Goal: Task Accomplishment & Management: Manage account settings

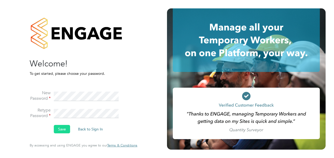
click at [62, 132] on button "Save" at bounding box center [62, 129] width 16 height 8
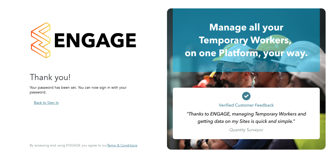
click at [55, 105] on button "Back to Sign In" at bounding box center [46, 103] width 33 height 8
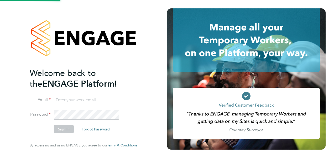
click at [79, 104] on input at bounding box center [86, 100] width 65 height 9
type input "Georgia.Doherty@hays.com"
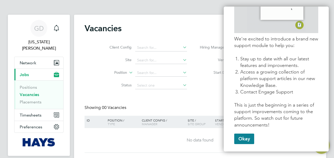
scroll to position [87, 0]
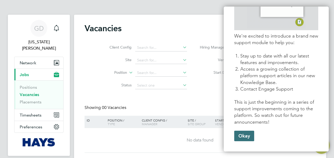
click at [247, 138] on button "Okay" at bounding box center [245, 136] width 20 height 11
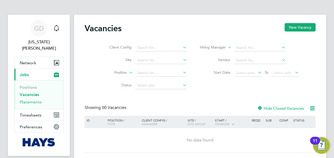
click at [30, 100] on link "Placements" at bounding box center [31, 102] width 22 height 5
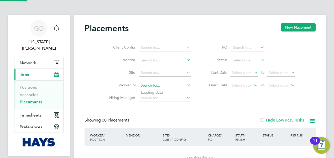
click at [149, 87] on input at bounding box center [165, 85] width 52 height 7
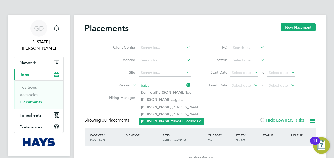
click at [165, 122] on li "Baba tunde Olorundajo" at bounding box center [171, 121] width 65 height 7
type input "Babatunde Olorundajo"
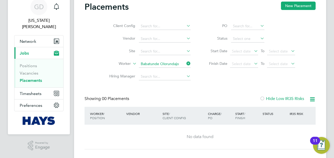
scroll to position [37, 0]
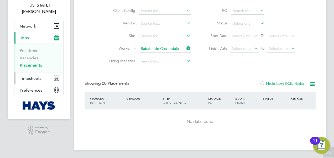
click at [35, 73] on button "Timesheets" at bounding box center [38, 79] width 49 height 12
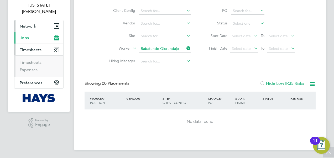
click at [27, 24] on span "Network" at bounding box center [28, 26] width 17 height 5
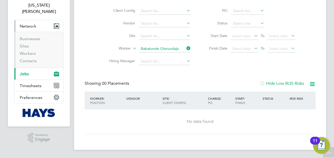
click at [31, 51] on li "Workers" at bounding box center [39, 54] width 39 height 7
click at [30, 51] on link "Workers" at bounding box center [28, 53] width 16 height 5
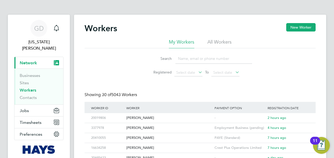
click at [190, 59] on input at bounding box center [214, 59] width 77 height 10
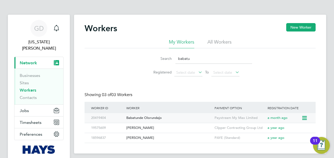
type input "babatu"
click at [170, 122] on div "Babatunde Olorundajo" at bounding box center [169, 118] width 88 height 10
click at [31, 105] on button "Jobs" at bounding box center [38, 111] width 49 height 12
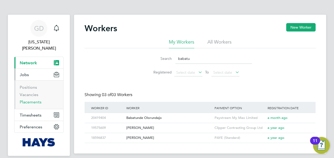
click at [32, 100] on link "Placements" at bounding box center [31, 102] width 22 height 5
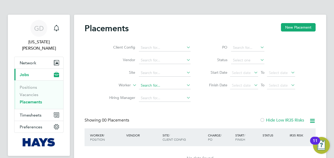
click at [151, 85] on input at bounding box center [165, 85] width 52 height 7
click at [166, 106] on li "Babatun de Olorundajo" at bounding box center [165, 107] width 52 height 7
type input "Babatunde Olorundajo"
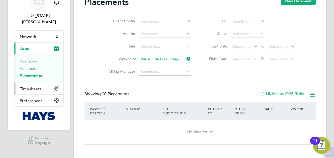
click at [34, 87] on span "Timesheets" at bounding box center [31, 89] width 22 height 5
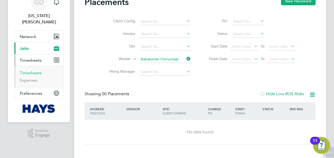
click at [33, 70] on link "Timesheets" at bounding box center [31, 72] width 22 height 5
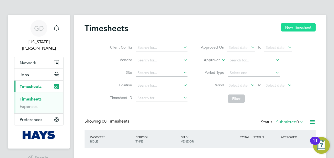
click at [295, 29] on button "New Timesheet" at bounding box center [298, 27] width 35 height 8
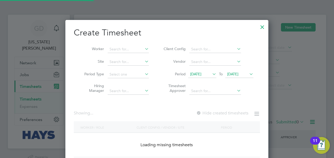
scroll to position [148, 204]
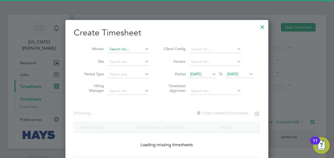
click at [127, 50] on input at bounding box center [128, 49] width 41 height 7
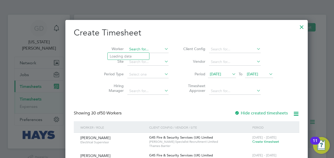
scroll to position [1043, 204]
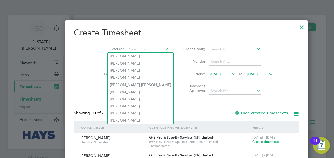
click at [297, 27] on div at bounding box center [301, 25] width 9 height 9
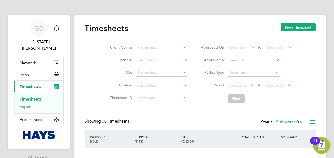
scroll to position [0, 0]
click at [217, 60] on label "Approver" at bounding box center [208, 60] width 24 height 5
click at [216, 64] on li "Worker" at bounding box center [207, 66] width 26 height 7
click at [236, 59] on input at bounding box center [254, 60] width 52 height 7
click at [244, 80] on li "Babat unde Olorundajo" at bounding box center [255, 81] width 54 height 7
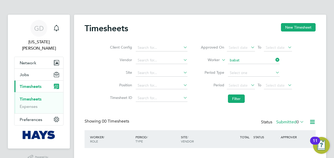
type input "Babatunde Olorundajo"
click at [219, 60] on label "Worker" at bounding box center [208, 60] width 24 height 5
click at [211, 87] on label "Period" at bounding box center [213, 85] width 24 height 5
click at [294, 121] on label "Submitted 0" at bounding box center [291, 122] width 28 height 5
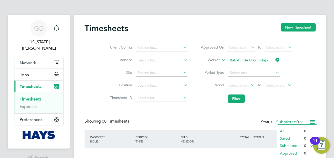
click at [288, 128] on li "All" at bounding box center [290, 131] width 24 height 7
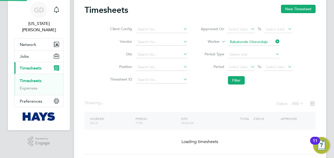
scroll to position [33, 0]
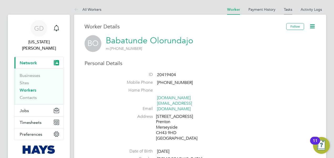
click at [289, 12] on li "Tasks" at bounding box center [288, 9] width 8 height 11
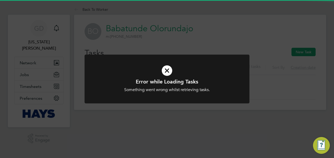
click at [199, 57] on div at bounding box center [167, 79] width 165 height 49
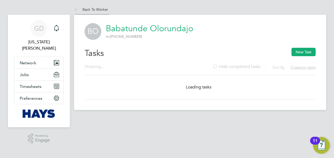
click at [94, 9] on link "Back To Worker" at bounding box center [91, 9] width 34 height 5
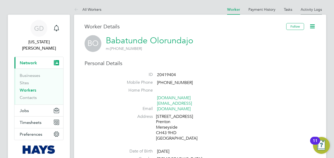
click at [322, 11] on link "Activity Logs" at bounding box center [311, 9] width 21 height 5
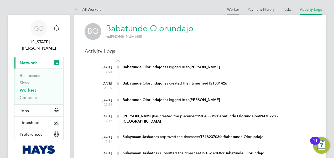
click at [232, 9] on link "Worker" at bounding box center [233, 9] width 12 height 5
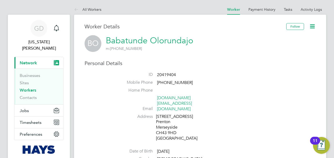
click at [313, 26] on icon at bounding box center [313, 26] width 7 height 7
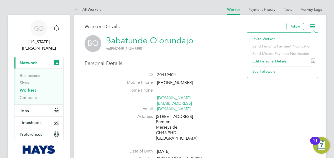
click at [313, 26] on icon at bounding box center [313, 26] width 7 height 7
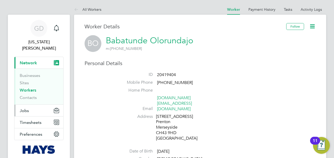
click at [34, 105] on button "Jobs" at bounding box center [38, 111] width 49 height 12
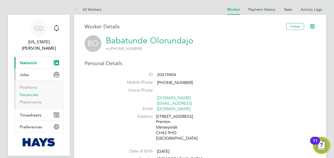
click at [34, 92] on link "Vacancies" at bounding box center [29, 94] width 19 height 5
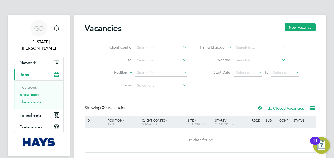
click at [33, 100] on link "Placements" at bounding box center [31, 102] width 22 height 5
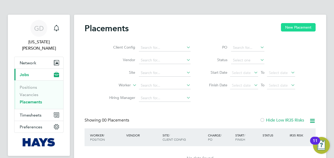
click at [299, 27] on button "New Placement" at bounding box center [298, 27] width 35 height 8
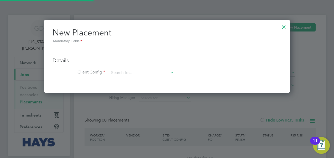
scroll to position [73, 246]
click at [284, 28] on div at bounding box center [284, 25] width 9 height 9
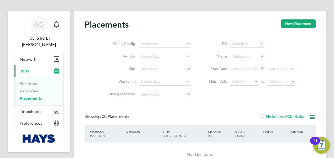
scroll to position [37, 0]
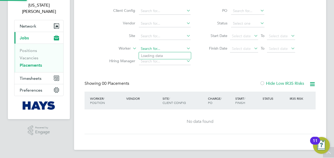
click at [163, 48] on input at bounding box center [165, 48] width 52 height 7
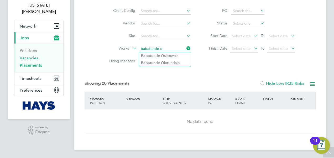
type input "babatunde o"
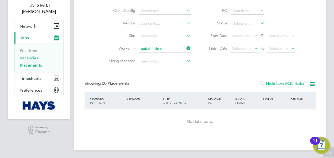
click at [34, 55] on link "Vacancies" at bounding box center [29, 57] width 19 height 5
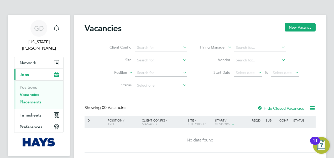
click at [29, 100] on link "Placements" at bounding box center [31, 102] width 22 height 5
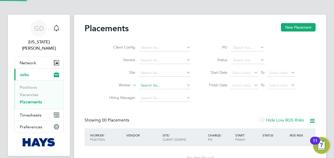
click at [150, 87] on input at bounding box center [165, 85] width 52 height 7
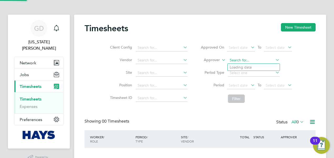
click at [231, 58] on input at bounding box center [254, 60] width 52 height 7
click at [221, 60] on icon at bounding box center [221, 58] width 0 height 5
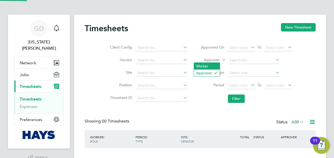
click at [214, 67] on li "Worker" at bounding box center [207, 66] width 26 height 7
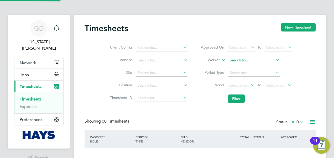
click at [241, 61] on input at bounding box center [254, 60] width 52 height 7
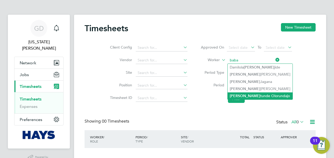
click at [252, 95] on li "Baba tunde Olorundajo" at bounding box center [260, 96] width 65 height 7
type input "Babatunde Olorundajo"
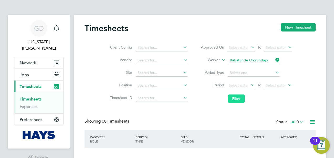
click at [237, 98] on button "Filter" at bounding box center [236, 99] width 17 height 8
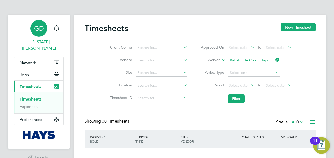
click at [42, 33] on div "GD" at bounding box center [39, 28] width 17 height 17
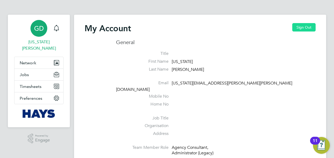
click at [311, 27] on button "Sign Out" at bounding box center [304, 27] width 23 height 8
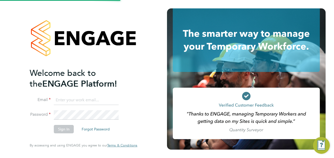
click at [93, 103] on li "Email" at bounding box center [81, 103] width 103 height 15
click at [92, 100] on input at bounding box center [86, 100] width 65 height 9
type input "Georgia.Doherty@hays.com"
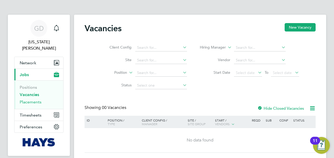
click at [39, 100] on link "Placements" at bounding box center [31, 102] width 22 height 5
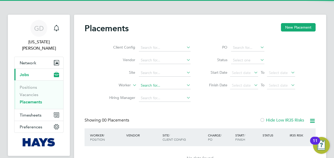
click at [144, 84] on input at bounding box center [165, 85] width 52 height 7
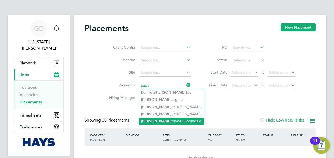
click at [167, 120] on li "Baba tunde Olorundajo" at bounding box center [171, 121] width 65 height 7
type input "Babatunde Olorundajo"
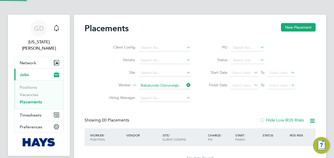
scroll to position [37, 0]
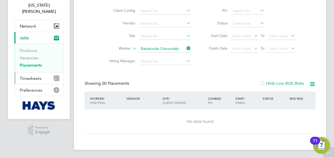
click at [29, 76] on span "Timesheets" at bounding box center [31, 78] width 22 height 5
click at [32, 76] on span "Timesheets" at bounding box center [31, 78] width 22 height 5
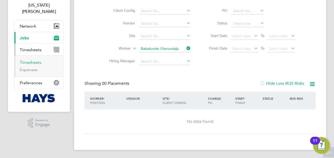
click at [34, 60] on link "Timesheets" at bounding box center [31, 62] width 22 height 5
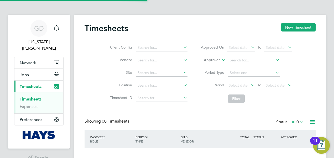
click at [219, 60] on label "Approver" at bounding box center [208, 60] width 24 height 5
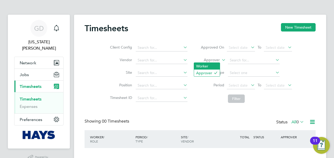
click at [205, 69] on li "Worker" at bounding box center [207, 66] width 26 height 7
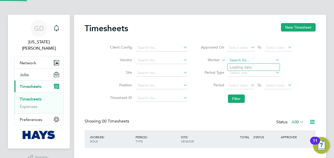
click at [240, 57] on input at bounding box center [254, 60] width 52 height 7
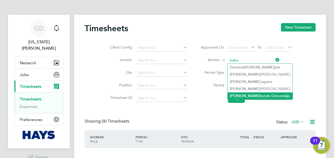
click at [248, 96] on li "Baba tunde Olorundajo" at bounding box center [260, 96] width 65 height 7
type input "Babatunde Olorundajo"
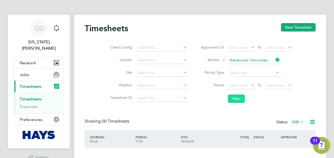
click at [235, 97] on button "Filter" at bounding box center [236, 99] width 17 height 8
click at [33, 69] on button "Jobs" at bounding box center [38, 75] width 49 height 12
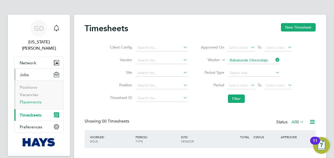
click at [29, 100] on link "Placements" at bounding box center [31, 102] width 22 height 5
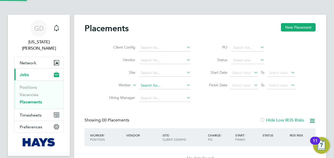
click at [146, 86] on input at bounding box center [165, 85] width 52 height 7
